Goal: Use online tool/utility

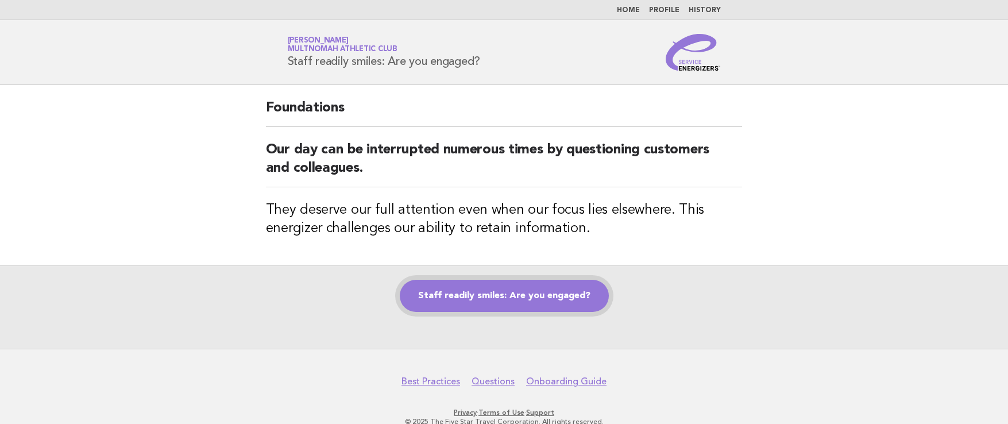
click at [527, 303] on link "Staff readily smiles: Are you engaged?" at bounding box center [504, 296] width 209 height 32
click at [527, 298] on link "Staff readily smiles: Are you engaged?" at bounding box center [504, 296] width 209 height 32
click at [515, 295] on link "Staff readily smiles: Are you engaged?" at bounding box center [504, 296] width 209 height 32
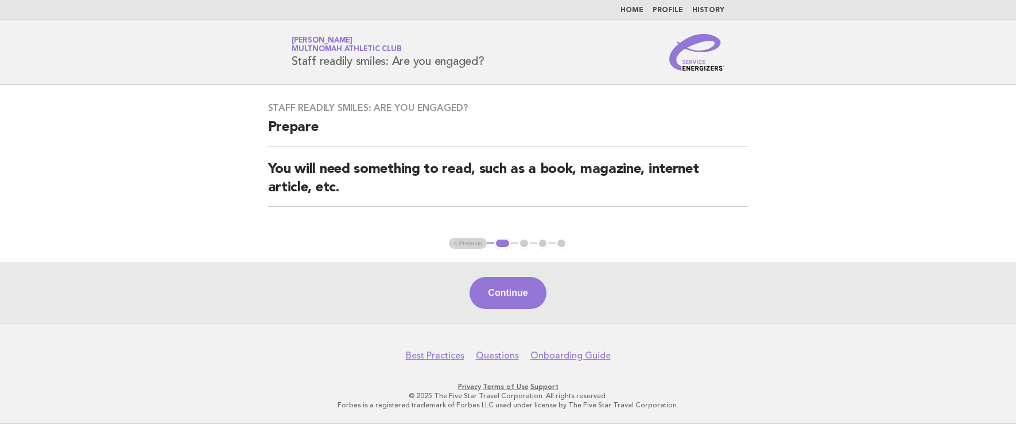
click at [531, 299] on button "Continue" at bounding box center [508, 293] width 76 height 32
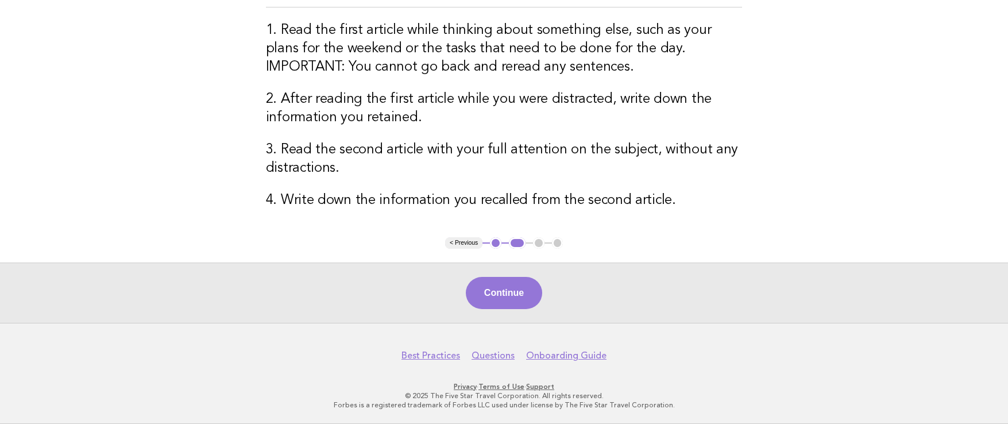
click at [510, 283] on button "Continue" at bounding box center [504, 293] width 76 height 32
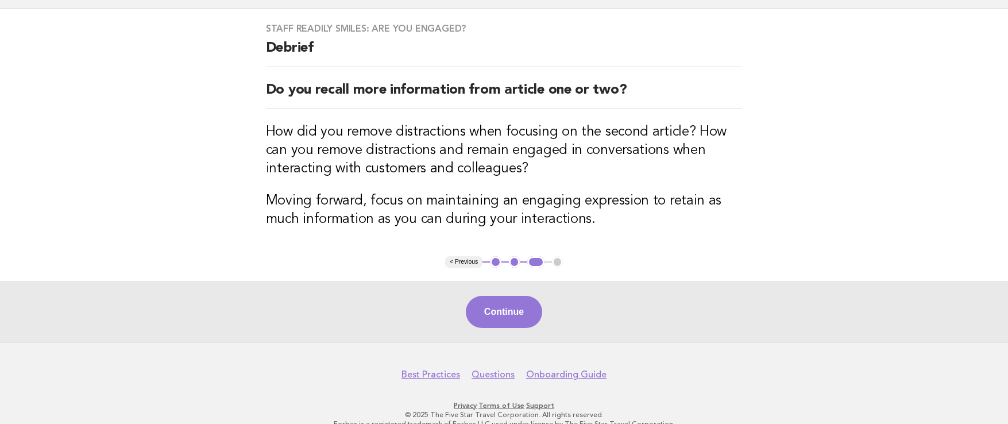
scroll to position [76, 0]
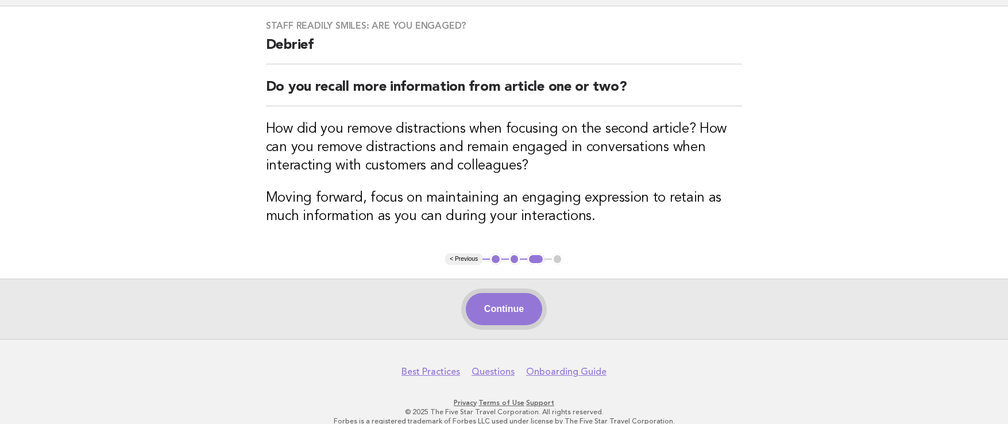
click at [502, 301] on button "Continue" at bounding box center [504, 309] width 76 height 32
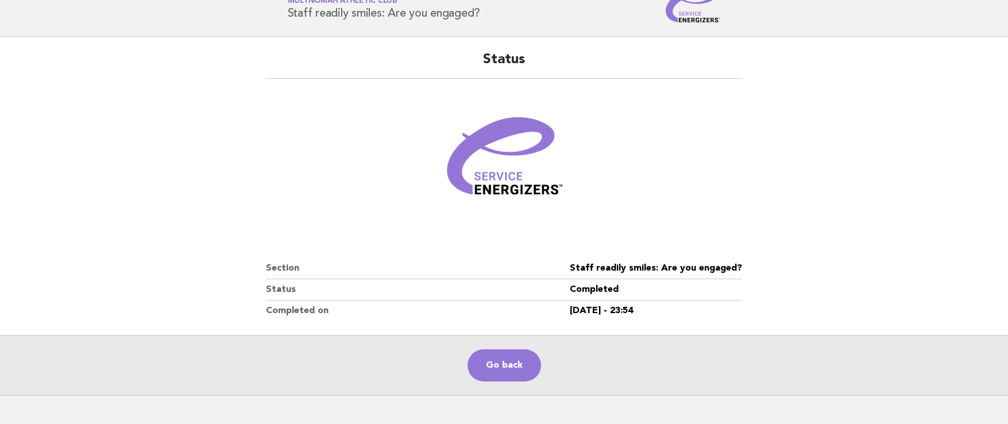
scroll to position [121, 0]
